Goal: Task Accomplishment & Management: Manage account settings

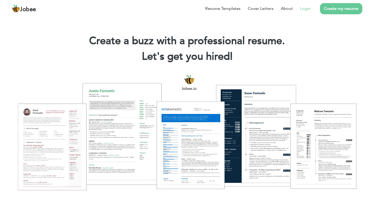
click at [308, 9] on link "Login" at bounding box center [305, 8] width 11 height 6
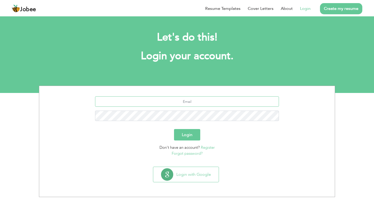
click at [185, 104] on input "text" at bounding box center [187, 101] width 184 height 10
type input "[EMAIL_ADDRESS][DOMAIN_NAME]"
click at [174, 129] on button "Login" at bounding box center [187, 134] width 26 height 11
